Goal: Browse casually: Explore the website without a specific task or goal

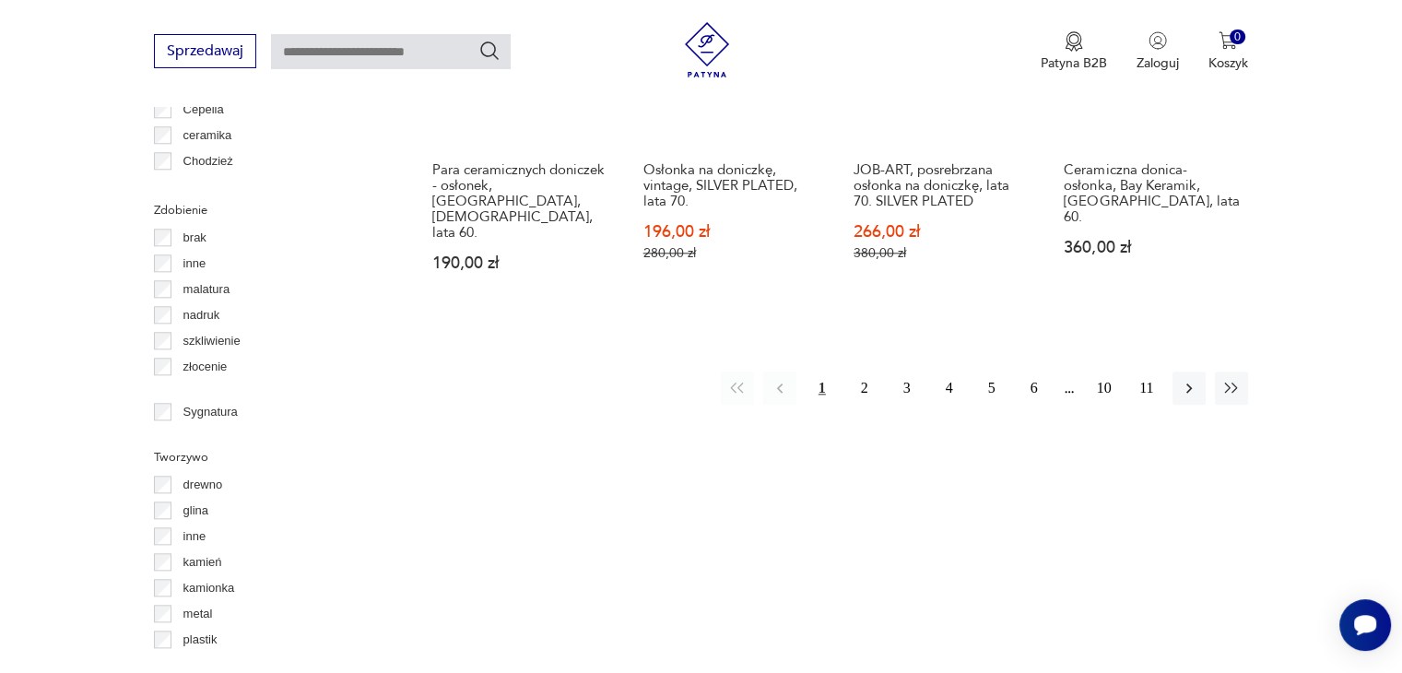
scroll to position [1993, 0]
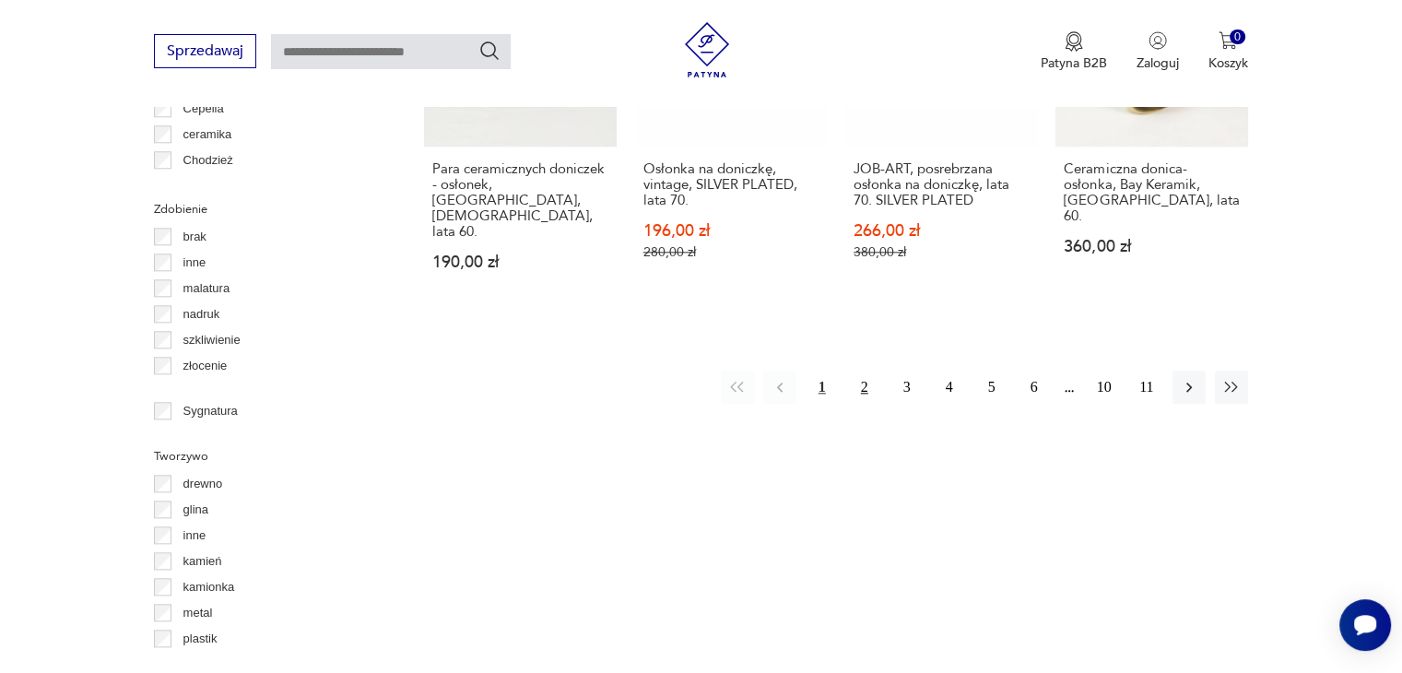
click at [859, 371] on button "2" at bounding box center [864, 387] width 33 height 33
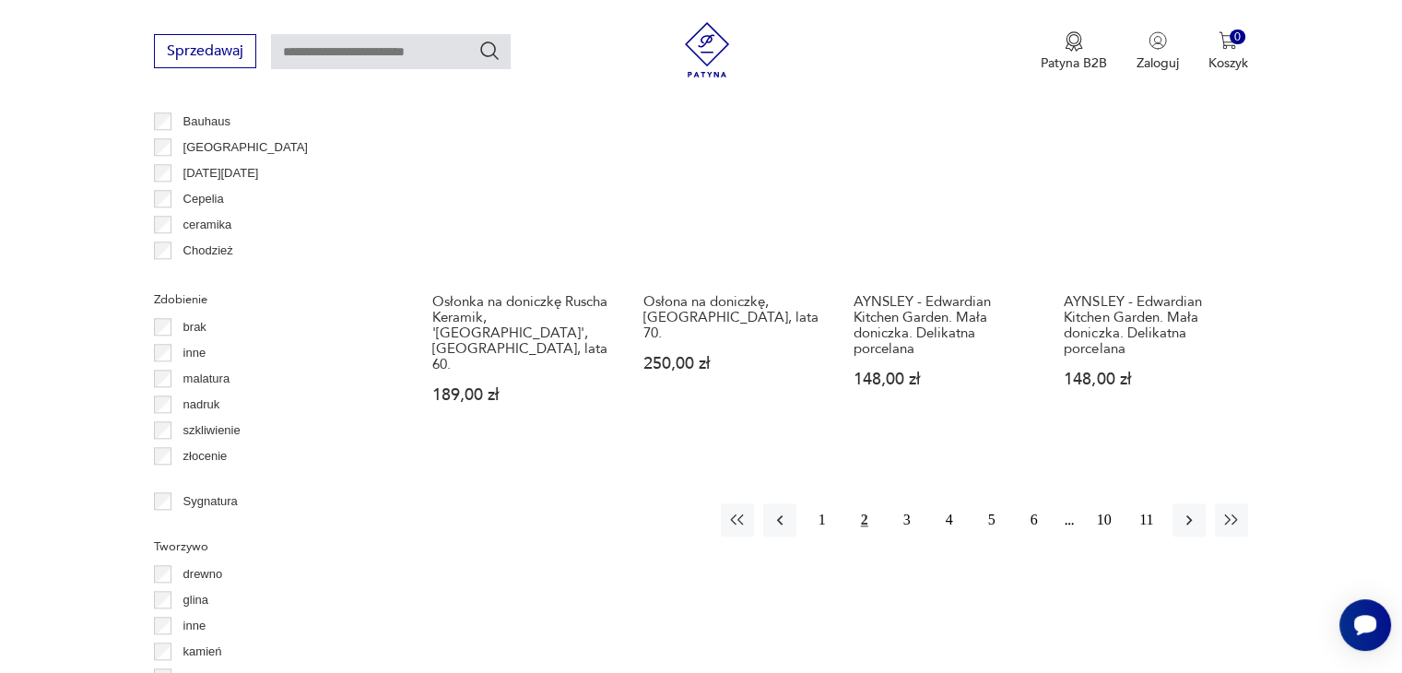
scroll to position [1966, 0]
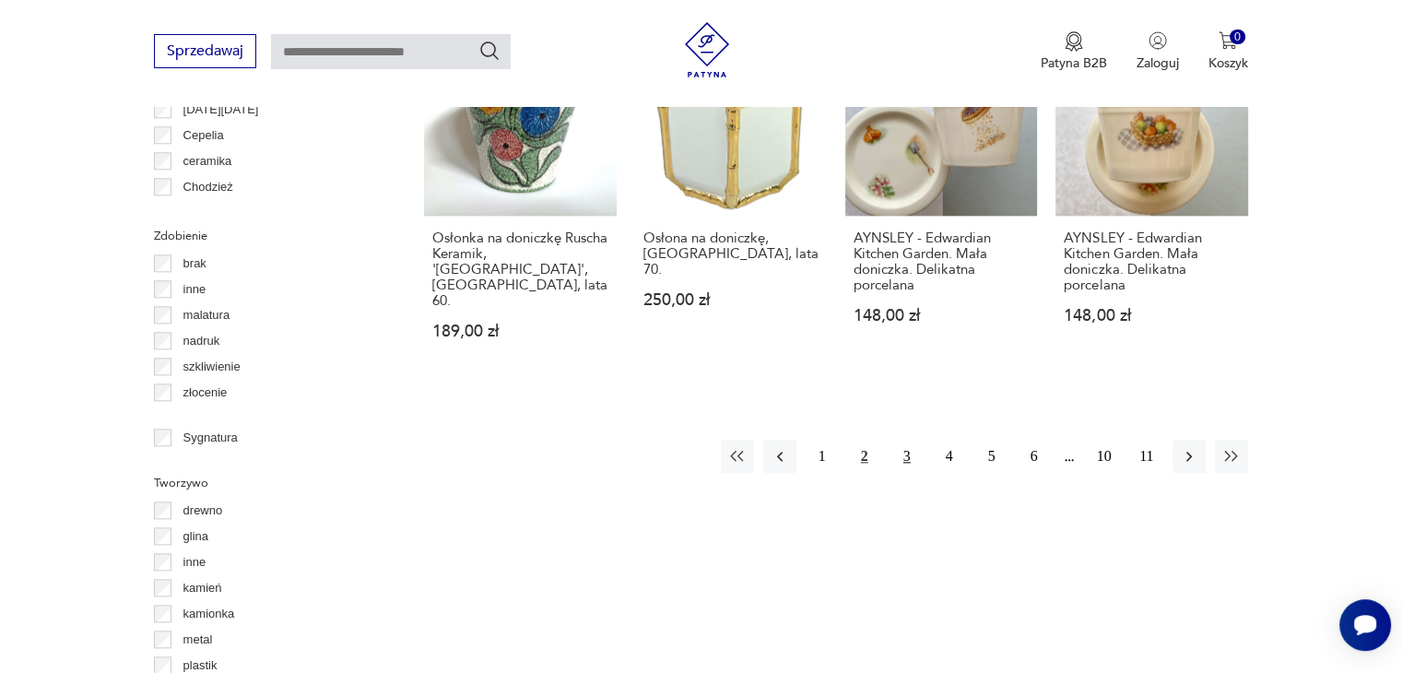
click at [904, 440] on button "3" at bounding box center [907, 456] width 33 height 33
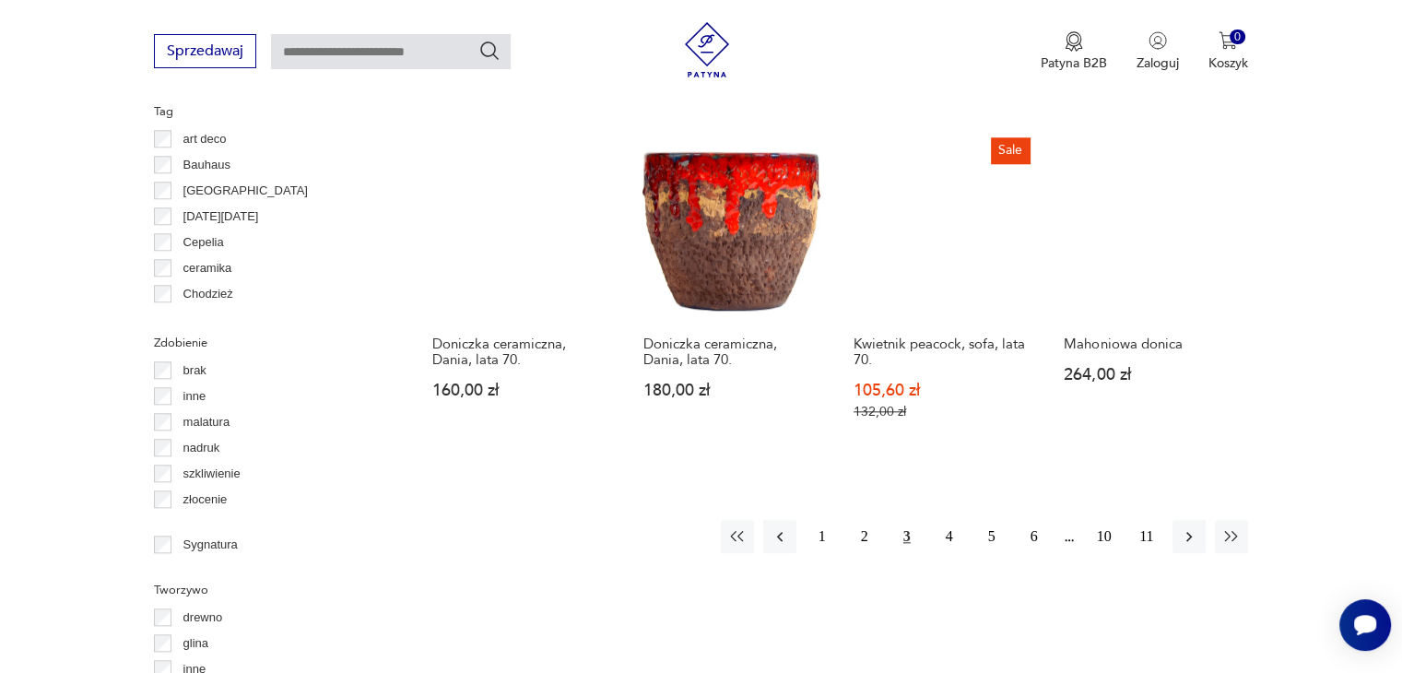
scroll to position [1860, 0]
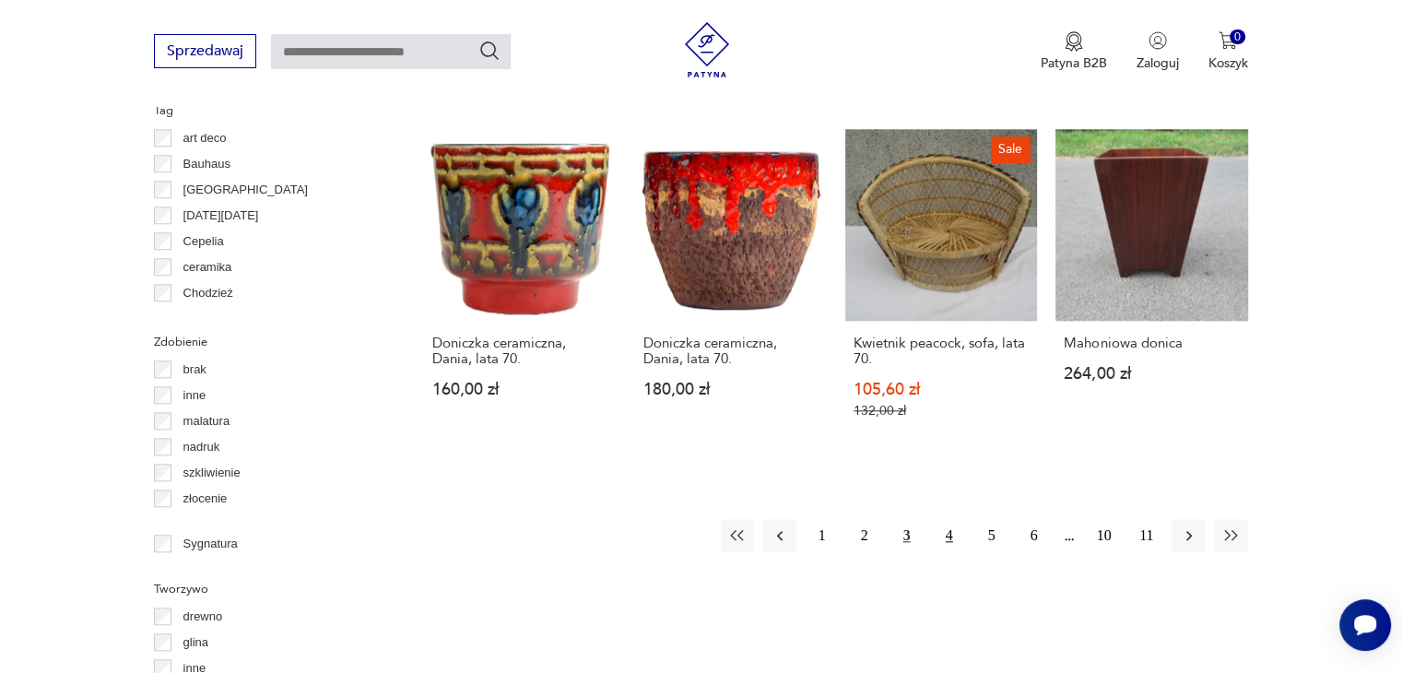
click at [948, 519] on button "4" at bounding box center [949, 535] width 33 height 33
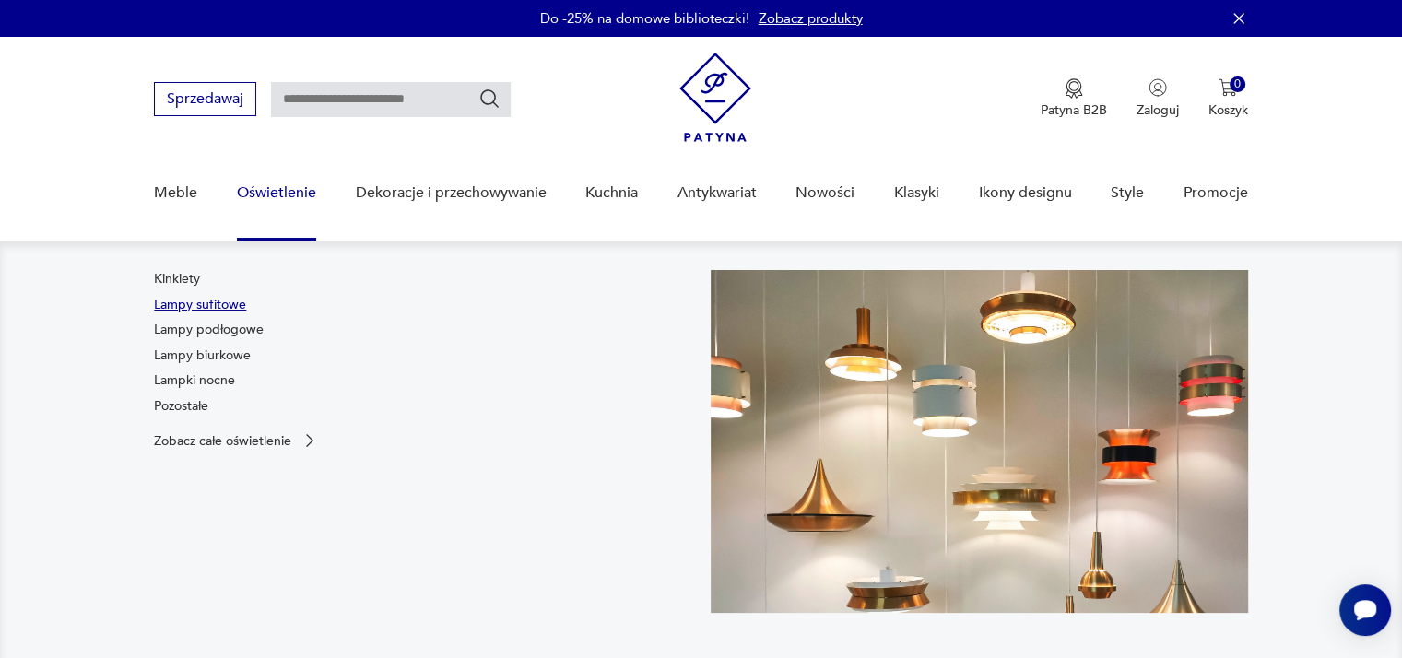
click at [210, 303] on link "Lampy sufitowe" at bounding box center [200, 305] width 92 height 18
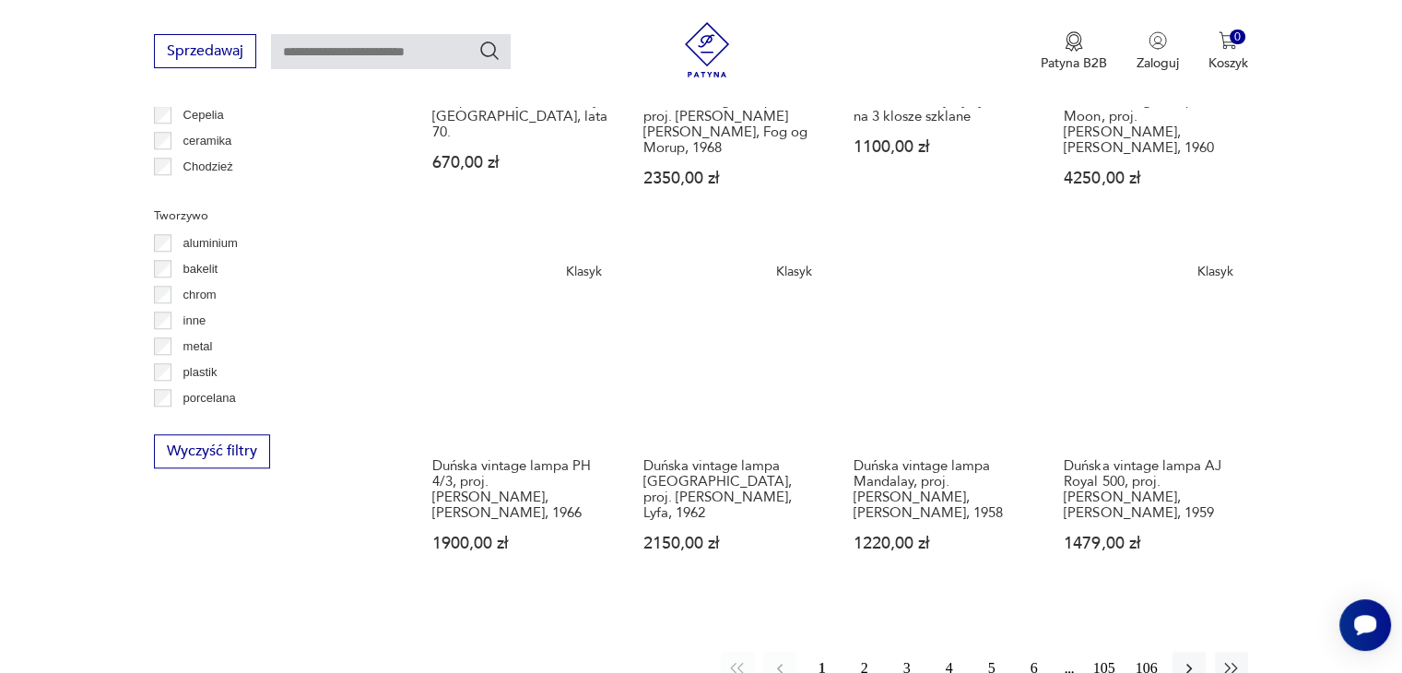
scroll to position [1634, 0]
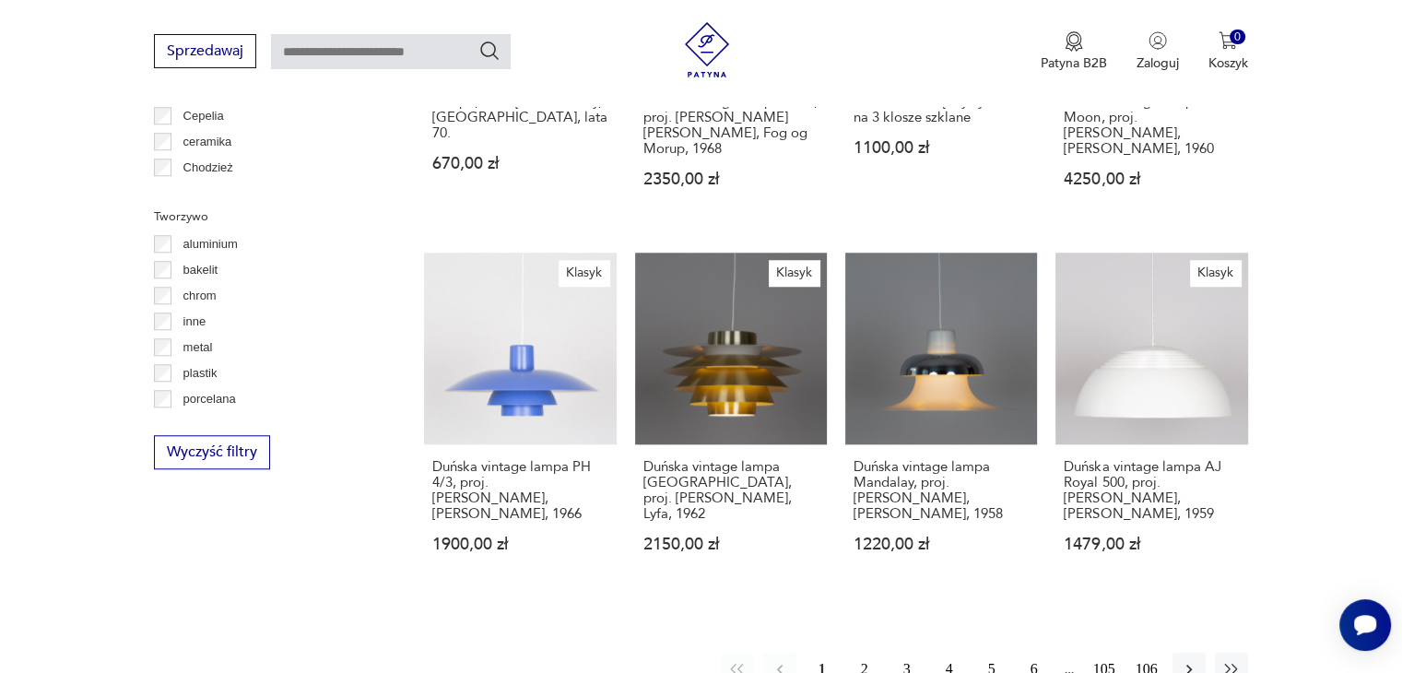
click at [861, 653] on button "2" at bounding box center [864, 669] width 33 height 33
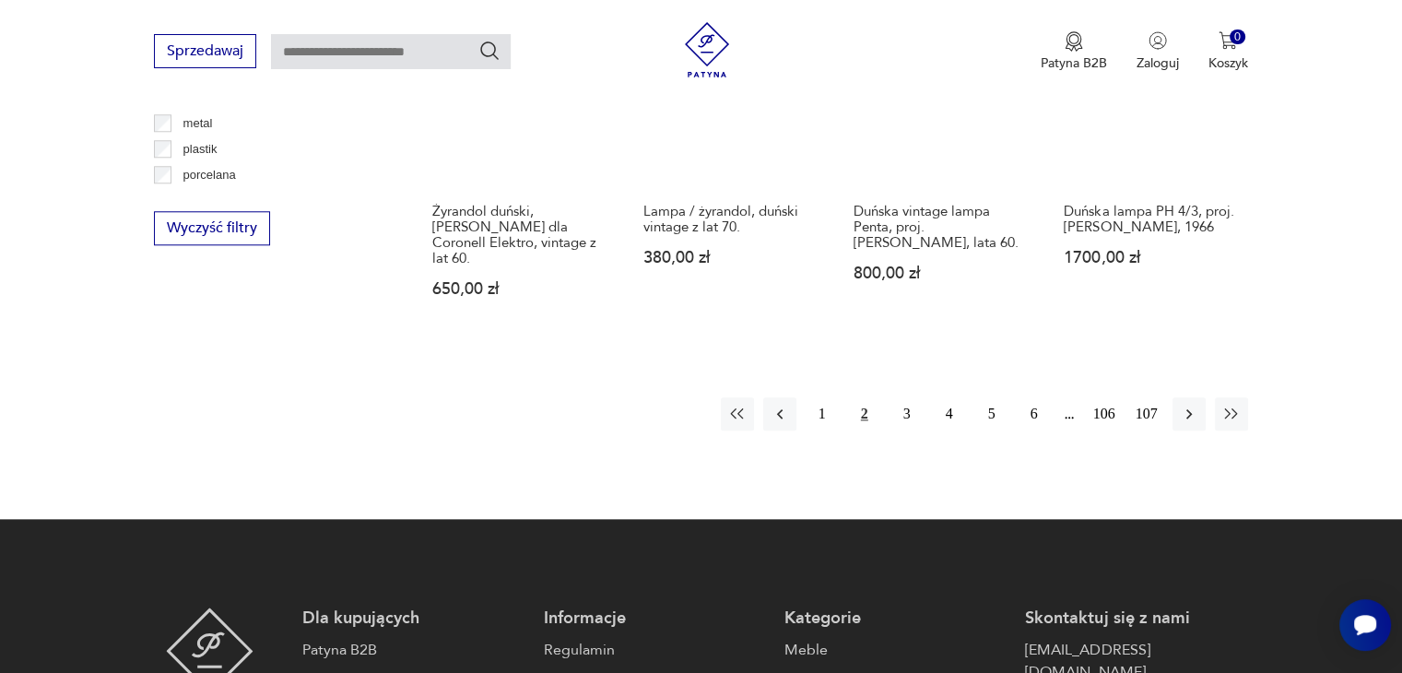
scroll to position [1859, 0]
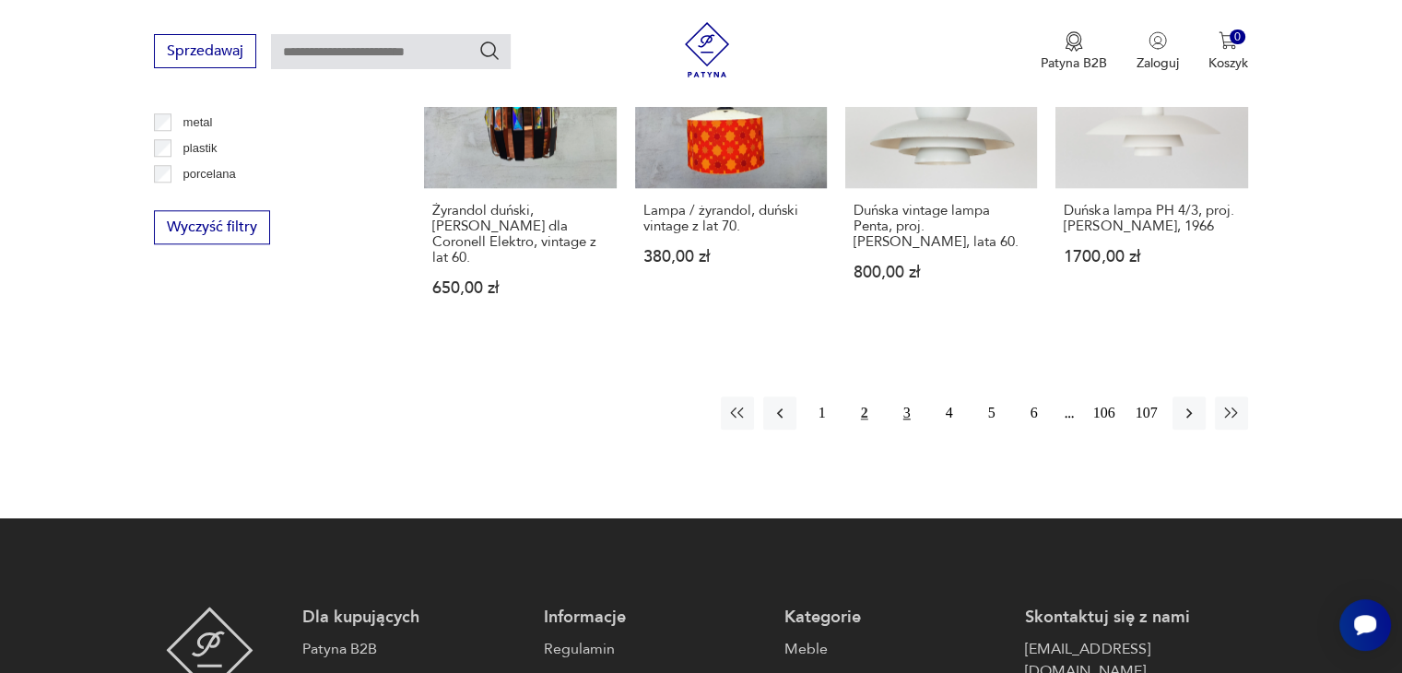
click at [898, 396] on button "3" at bounding box center [907, 412] width 33 height 33
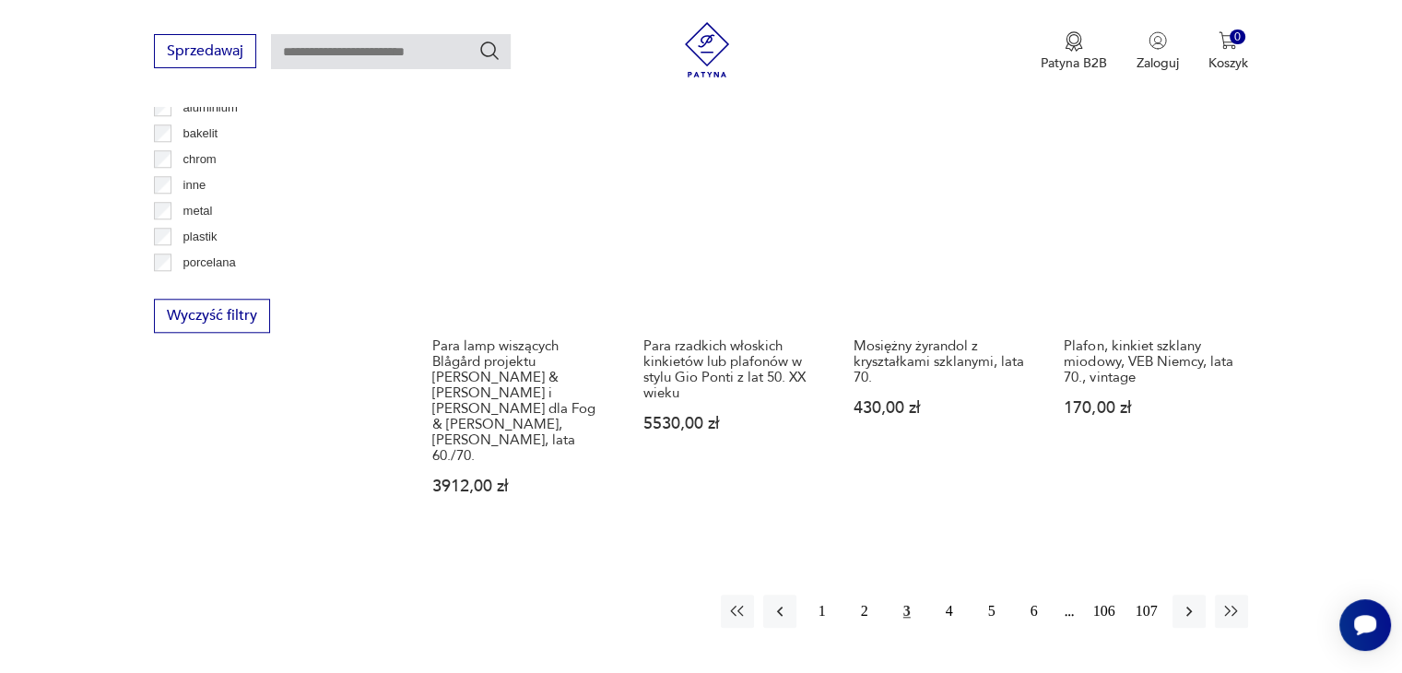
scroll to position [1796, 0]
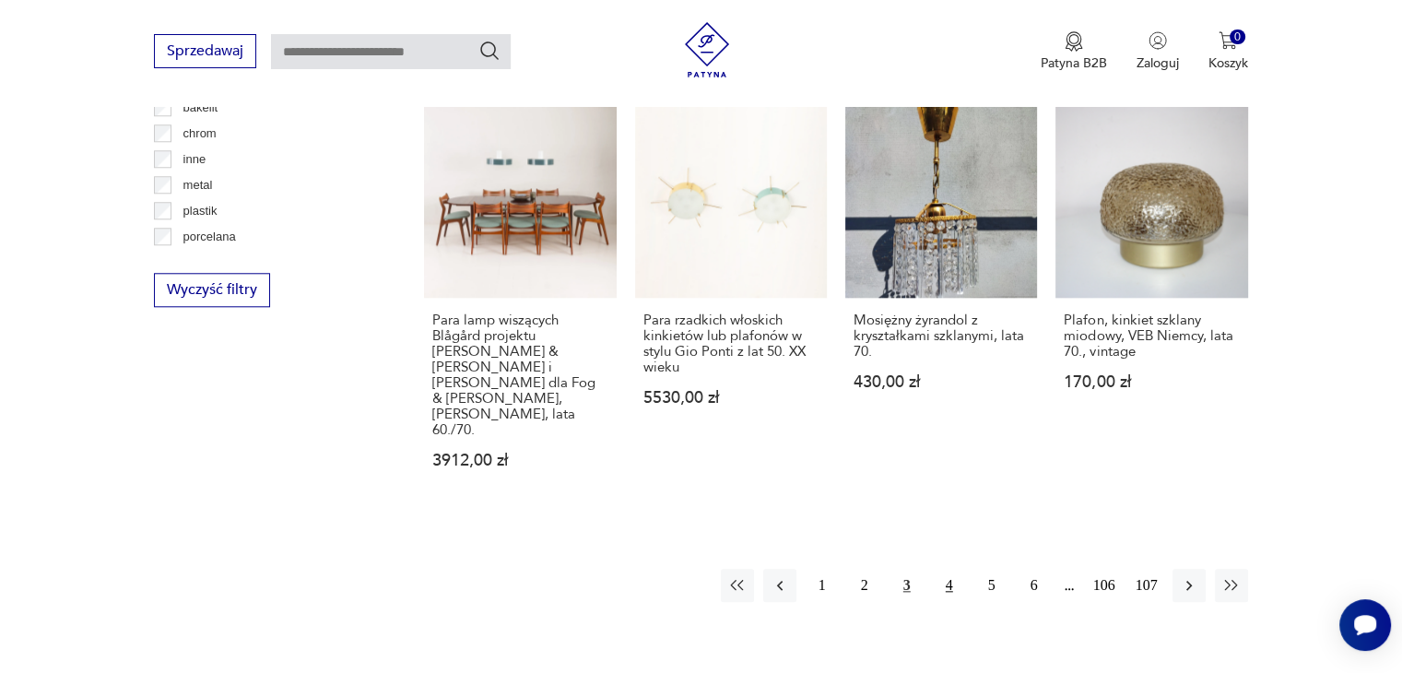
click at [947, 569] on button "4" at bounding box center [949, 585] width 33 height 33
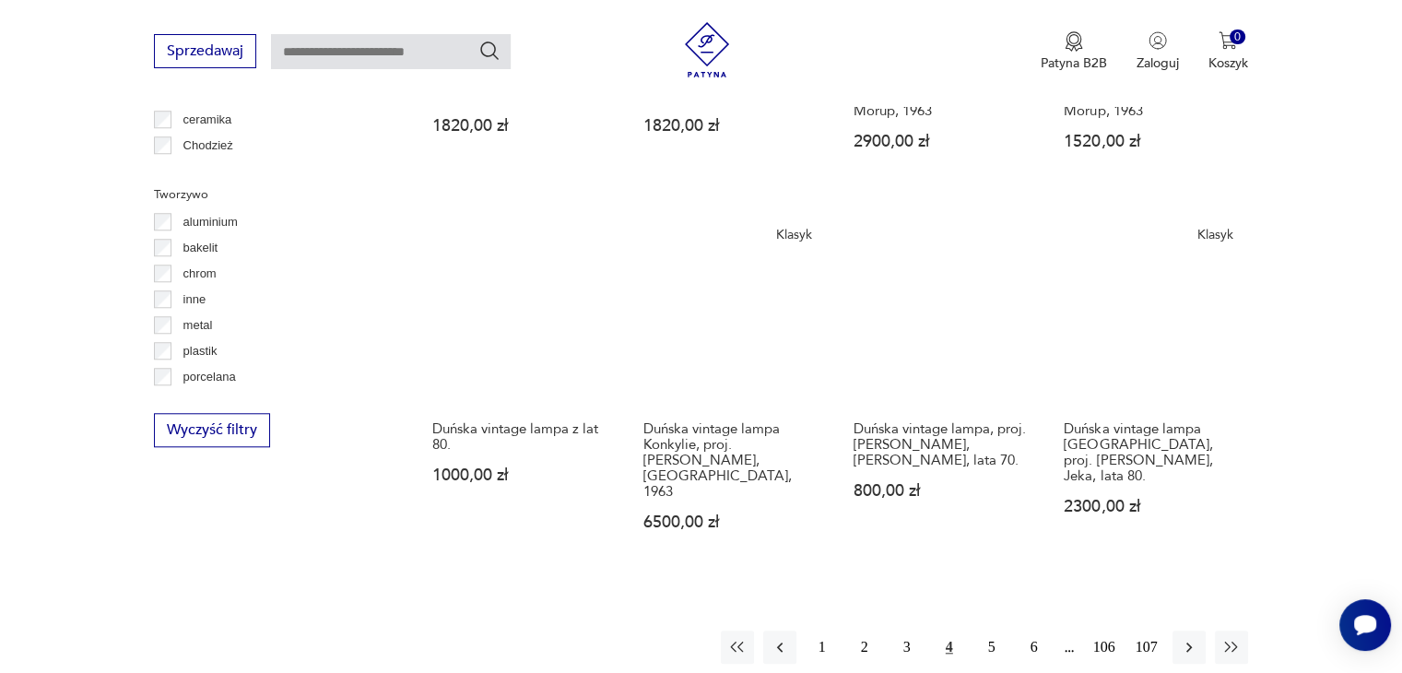
scroll to position [1647, 0]
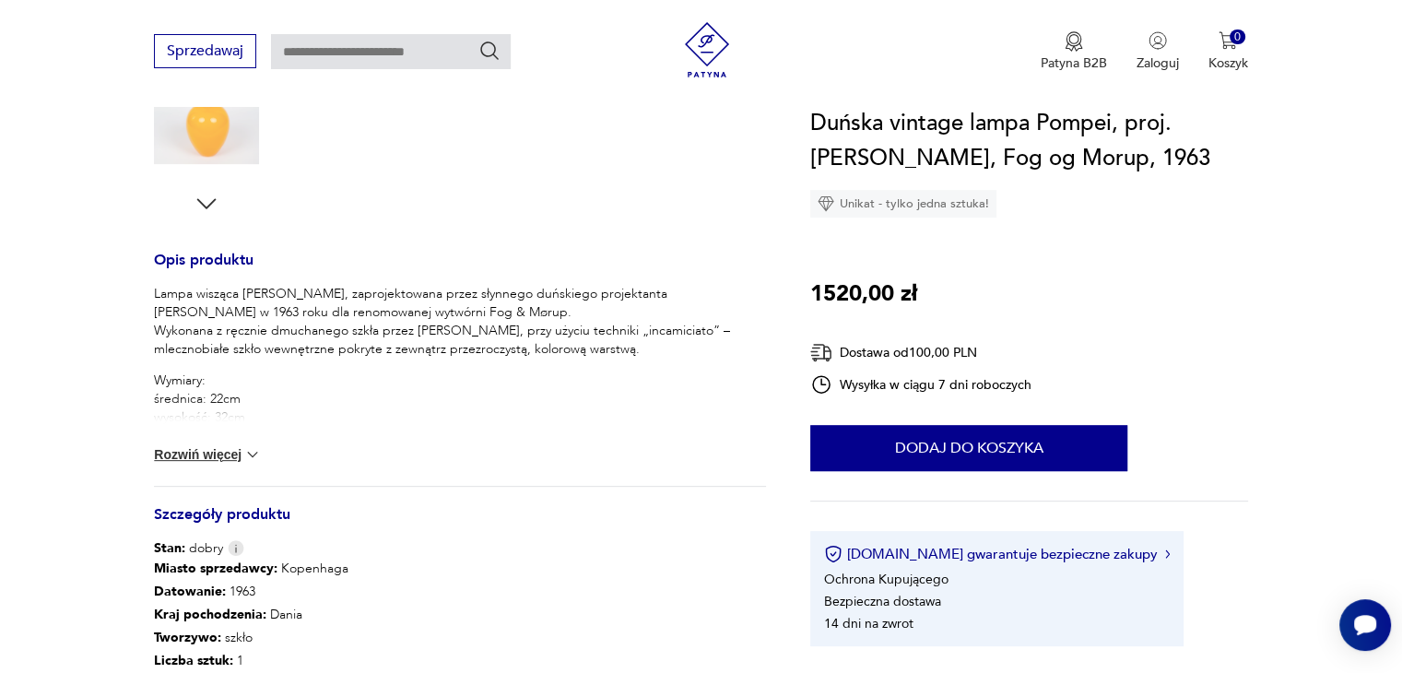
scroll to position [700, 0]
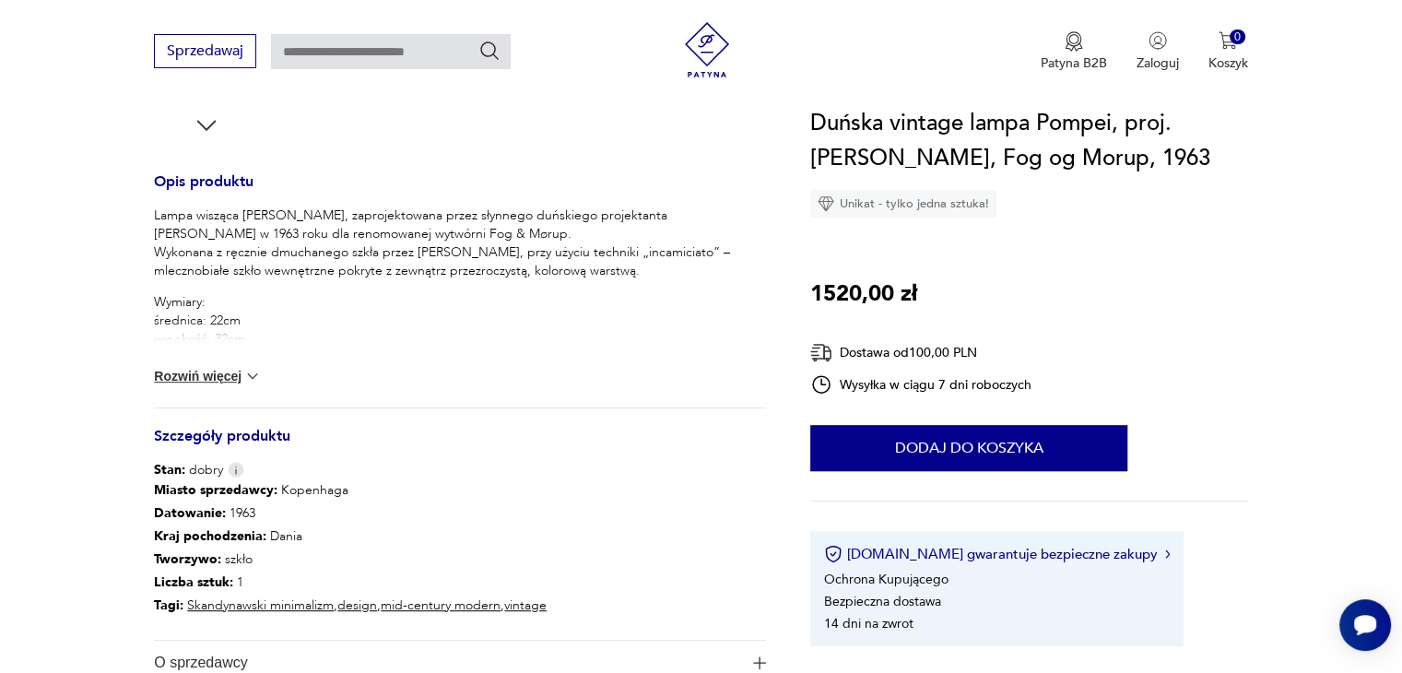
click at [232, 370] on button "Rozwiń więcej" at bounding box center [207, 376] width 107 height 18
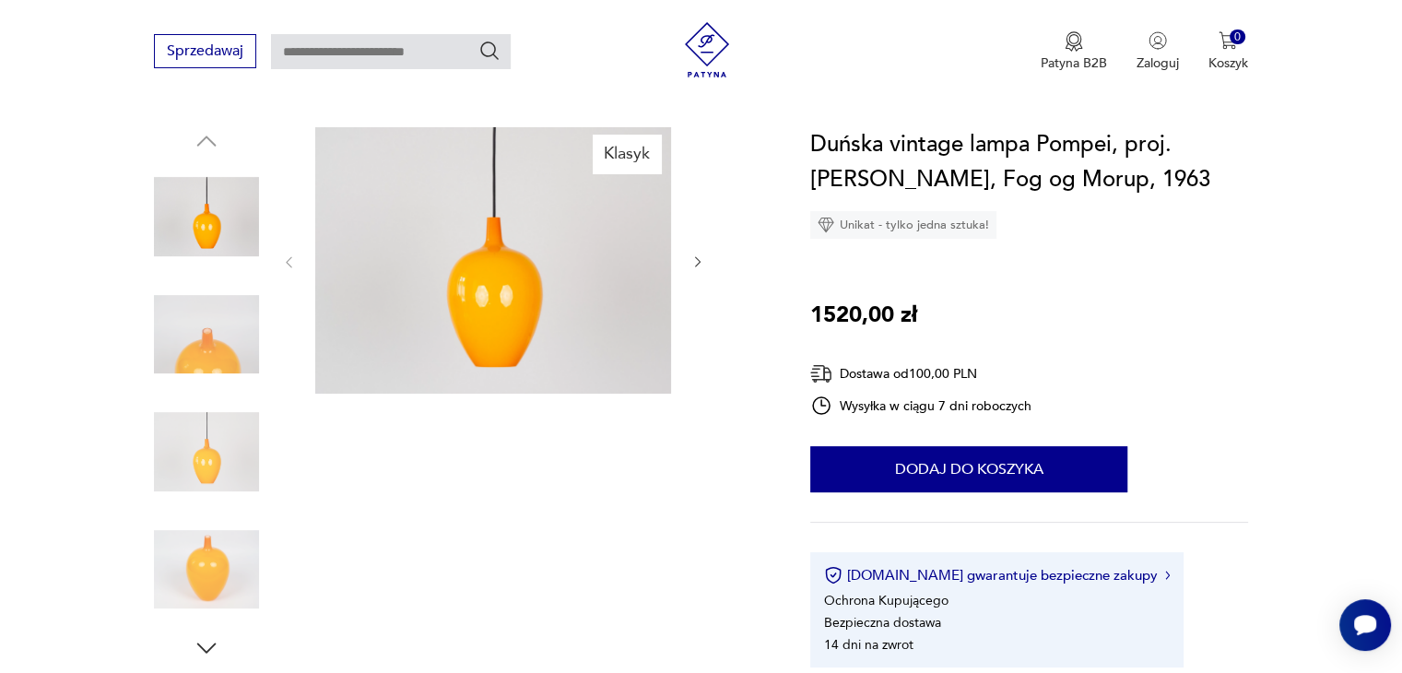
scroll to position [176, 0]
